Goal: Find specific page/section: Find specific page/section

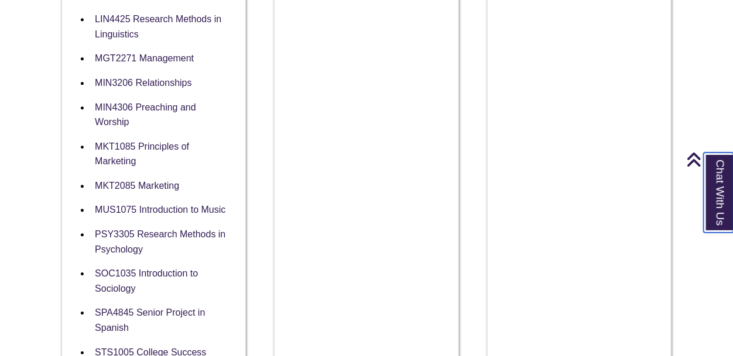
scroll to position [1289, 0]
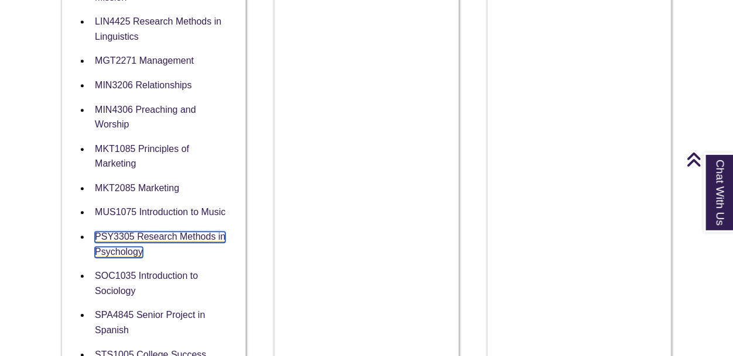
click at [162, 232] on link "PSY3305 Research Methods in Psychology" at bounding box center [160, 245] width 131 height 26
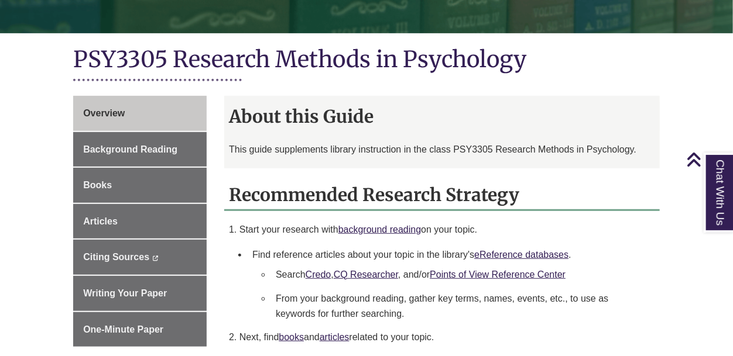
scroll to position [250, 0]
